Goal: Find specific fact: Find specific fact

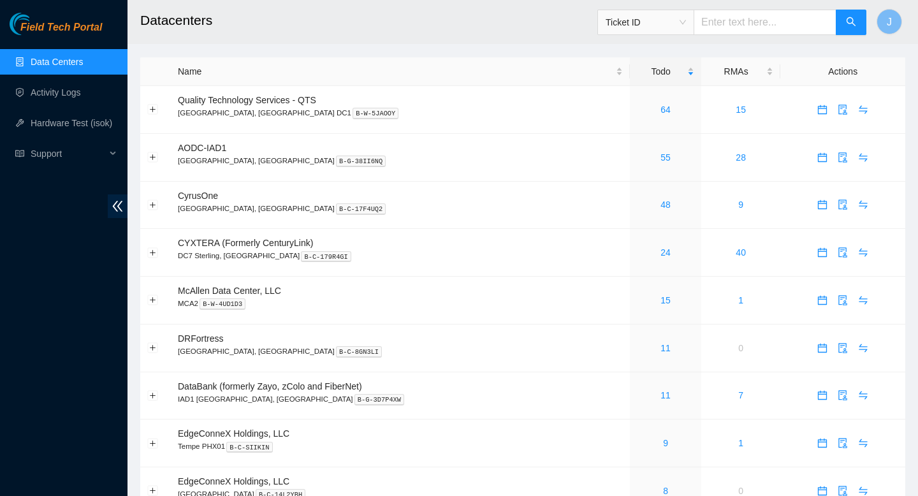
click at [723, 21] on input "text" at bounding box center [764, 22] width 143 height 25
paste input "[TECHNICAL_ID]"
click at [684, 23] on span "Ticket ID" at bounding box center [645, 22] width 80 height 19
type input "[TECHNICAL_ID]"
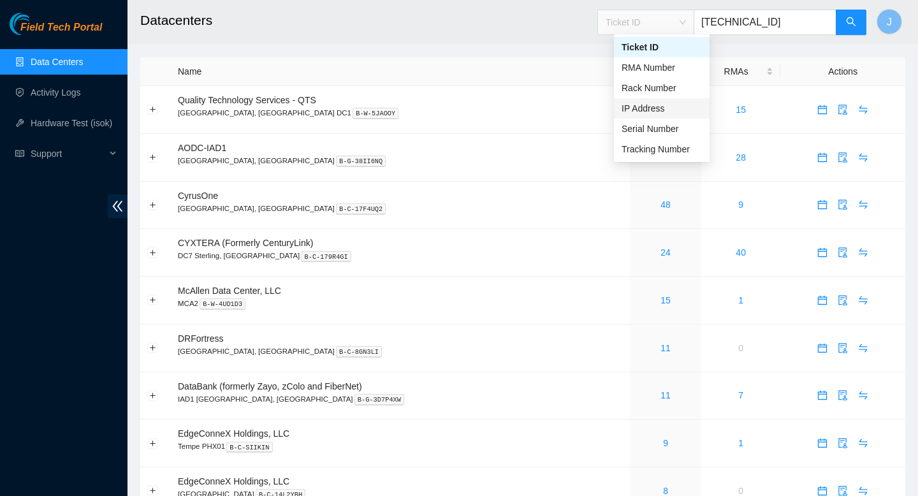
click at [640, 109] on div "IP Address" at bounding box center [661, 108] width 80 height 14
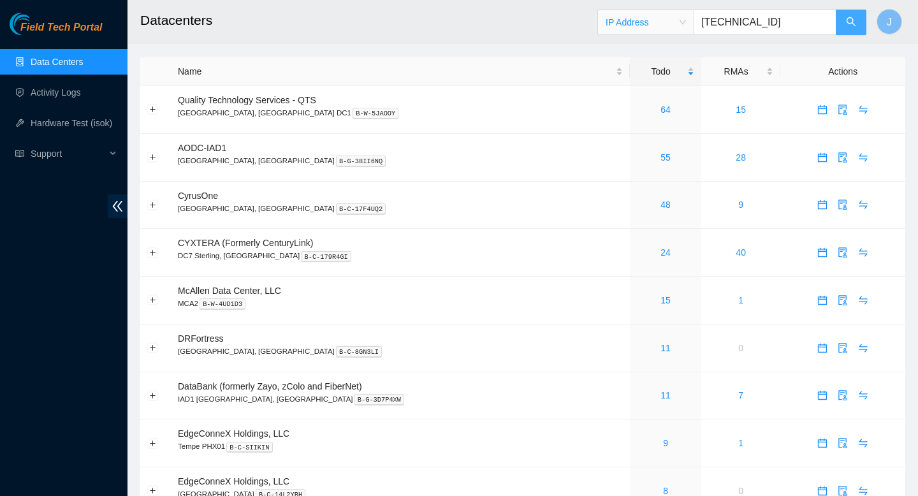
click at [851, 24] on icon "search" at bounding box center [851, 22] width 10 height 10
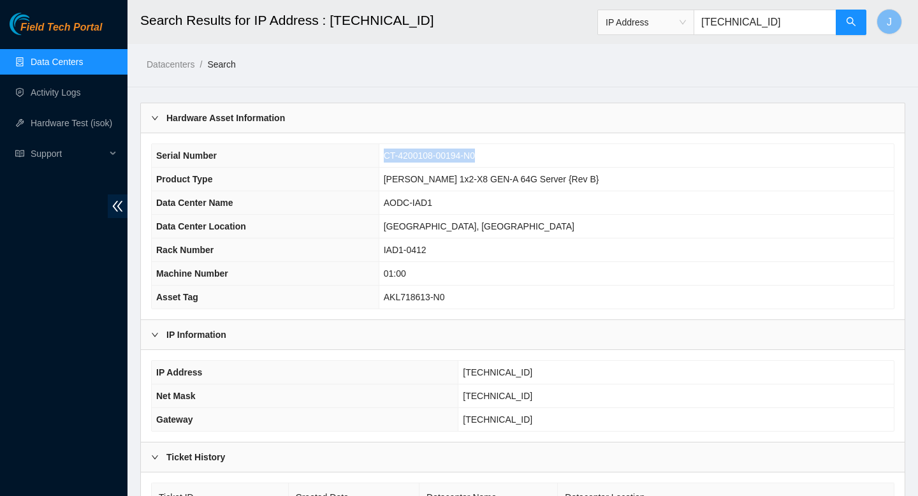
drag, startPoint x: 535, startPoint y: 154, endPoint x: 405, endPoint y: 163, distance: 130.3
click at [405, 163] on tr "Serial Number CT-4200108-00194-N0" at bounding box center [523, 156] width 742 height 24
copy tr "CT-4200108-00194-N0"
click at [800, 24] on input "23.212.189.4" at bounding box center [764, 22] width 143 height 25
drag, startPoint x: 530, startPoint y: 156, endPoint x: 408, endPoint y: 162, distance: 121.9
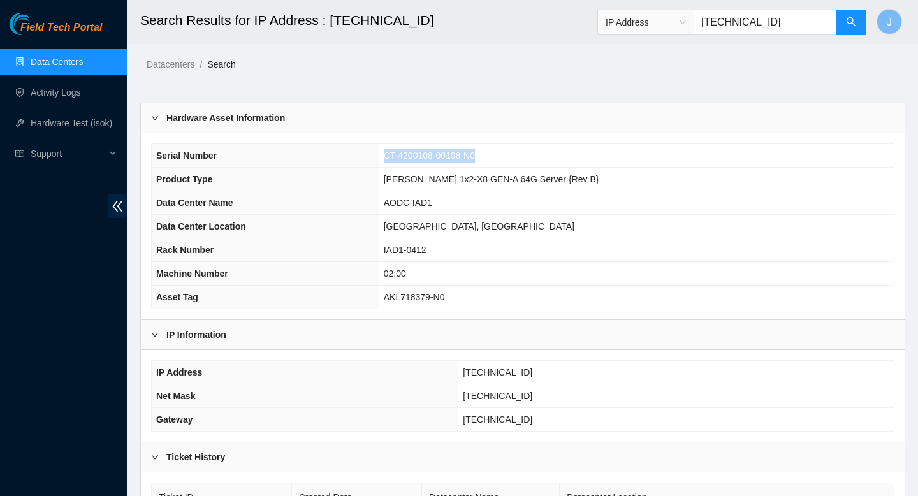
click at [408, 162] on tr "Serial Number CT-4200108-00198-N0" at bounding box center [523, 156] width 742 height 24
copy tr "CT-4200108-00198-N0"
click at [791, 23] on input "23.212.189.6" at bounding box center [764, 22] width 143 height 25
drag, startPoint x: 533, startPoint y: 154, endPoint x: 414, endPoint y: 161, distance: 119.4
click at [414, 161] on tr "Serial Number CT-4200108-00169-N1" at bounding box center [523, 156] width 742 height 24
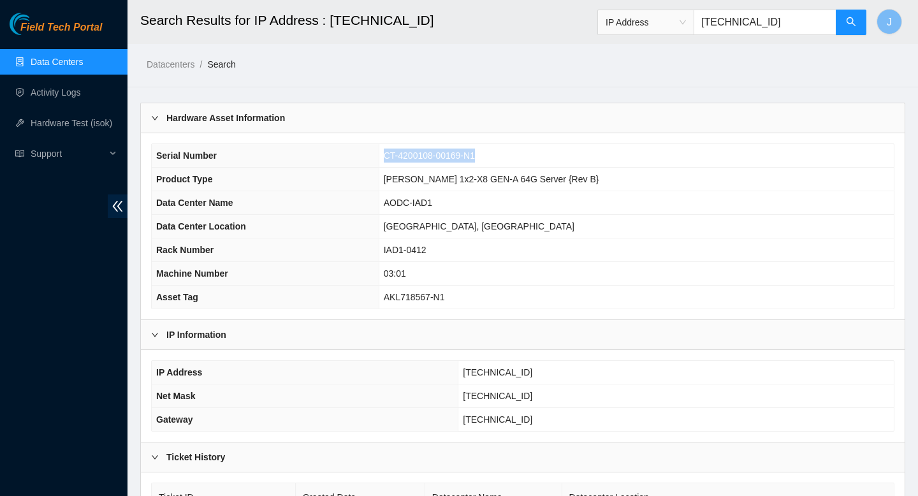
copy tr "CT-4200108-00169-N1"
click at [799, 22] on input "23.212.189.9" at bounding box center [764, 22] width 143 height 25
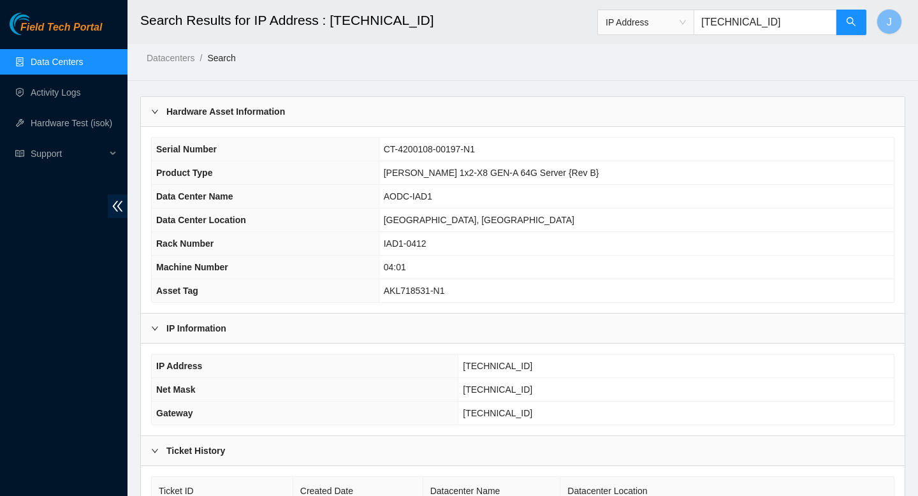
scroll to position [3, 0]
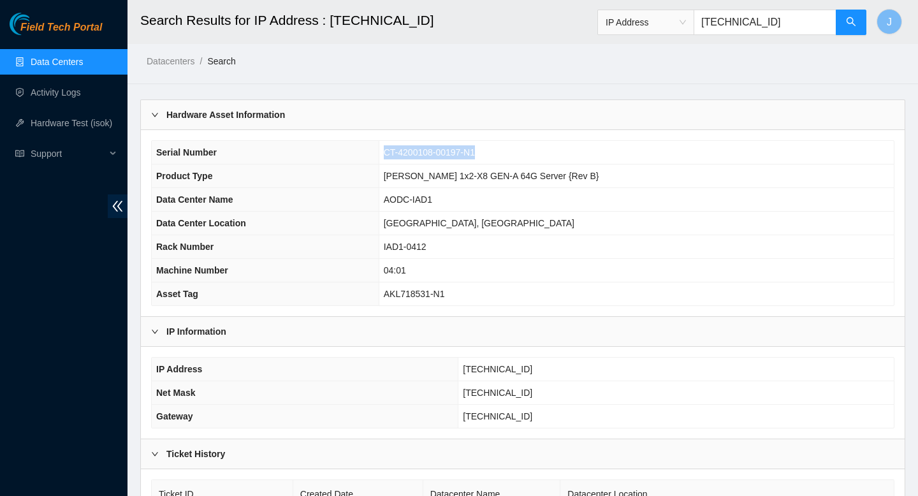
drag, startPoint x: 534, startPoint y: 150, endPoint x: 396, endPoint y: 161, distance: 138.8
click at [396, 161] on tr "Serial Number CT-4200108-00197-N1" at bounding box center [523, 153] width 742 height 24
copy tr "CT-4200108-00197-N1"
click at [793, 24] on input "23.212.189.11" at bounding box center [764, 22] width 143 height 25
click at [759, 25] on input "23.212.189.11" at bounding box center [764, 22] width 143 height 25
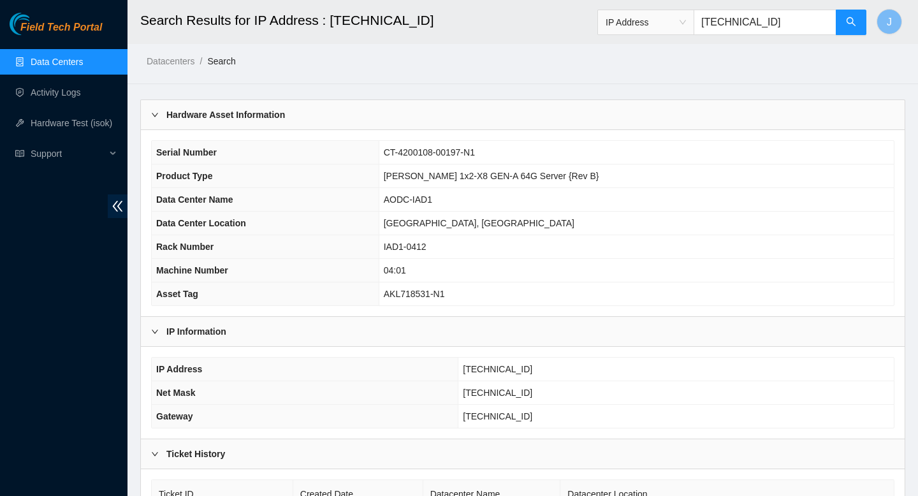
click at [759, 25] on input "23.212.189.11" at bounding box center [764, 22] width 143 height 25
type input "23.212.189.12"
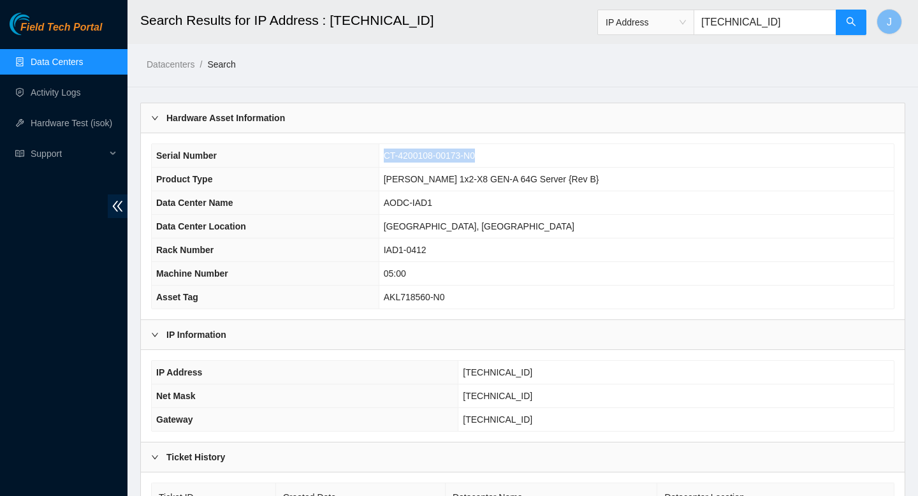
drag, startPoint x: 533, startPoint y: 155, endPoint x: 410, endPoint y: 156, distance: 122.4
click at [410, 156] on tr "Serial Number CT-4200108-00173-N0" at bounding box center [523, 156] width 742 height 24
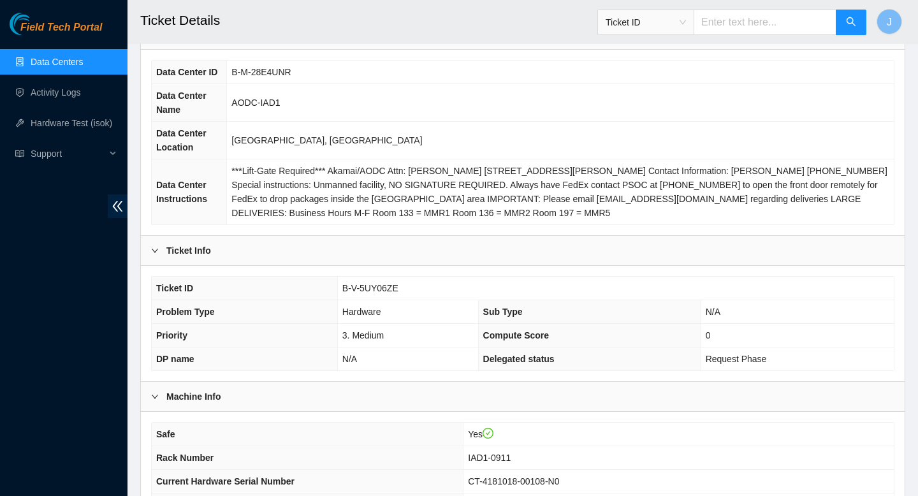
scroll to position [110, 0]
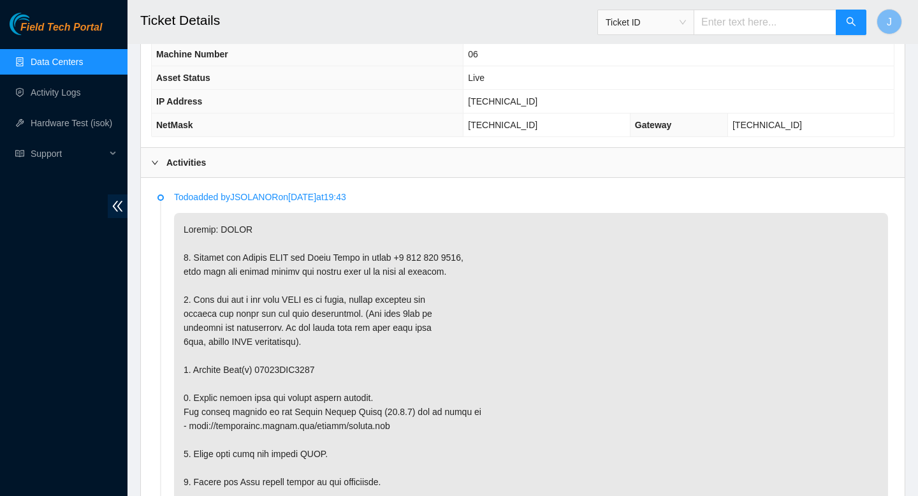
scroll to position [582, 0]
